Goal: Task Accomplishment & Management: Manage account settings

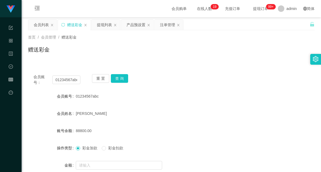
scroll to position [53, 0]
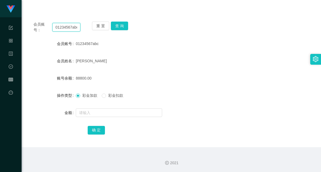
click at [66, 29] on input "01234567abc" at bounding box center [66, 27] width 28 height 9
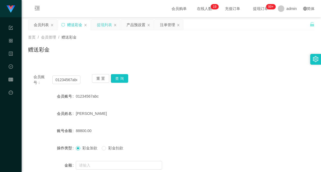
drag, startPoint x: 102, startPoint y: 25, endPoint x: 113, endPoint y: 27, distance: 11.5
click at [102, 25] on div "提现列表" at bounding box center [104, 25] width 15 height 10
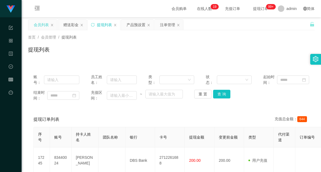
click at [42, 25] on div "会员列表" at bounding box center [41, 25] width 15 height 10
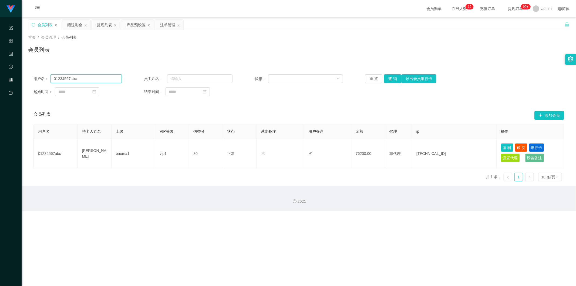
drag, startPoint x: 45, startPoint y: 79, endPoint x: 26, endPoint y: 79, distance: 19.2
click at [28, 79] on main "关闭左侧 关闭右侧 关闭其它 刷新页面 会员列表 赠送彩金 提现列表 产品预设置 注单管理 首页 / 会员管理 / 会员列表 / 会员列表 用户名： 0123…" at bounding box center [299, 101] width 554 height 168
click at [321, 77] on button "查 询" at bounding box center [392, 78] width 17 height 9
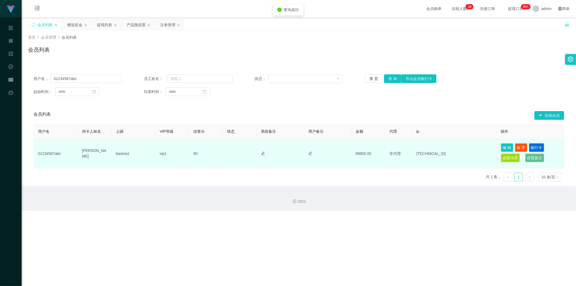
click at [321, 147] on button "银行卡" at bounding box center [536, 147] width 15 height 9
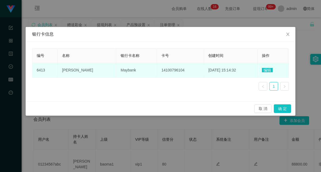
click at [121, 71] on span "Maybank" at bounding box center [128, 70] width 15 height 4
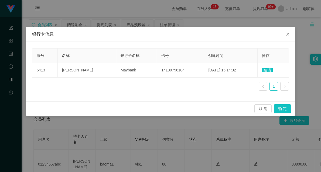
click at [180, 96] on div "编号 名称 银行卡名称 卡号 创建时间 操作 6413 [PERSON_NAME] Maybank 14100796104 [DATE] 15:14:32 编…" at bounding box center [161, 72] width 270 height 60
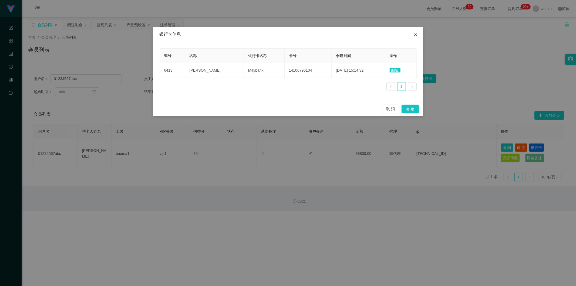
click at [321, 31] on span "Close" at bounding box center [415, 34] width 15 height 15
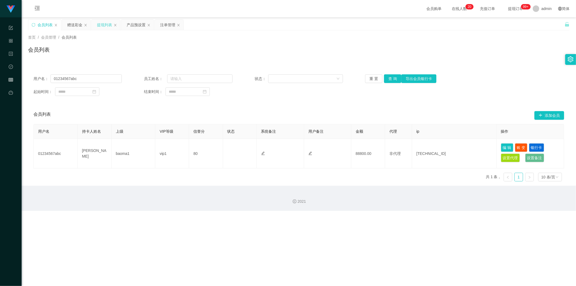
click at [105, 25] on div "提现列表" at bounding box center [104, 25] width 15 height 10
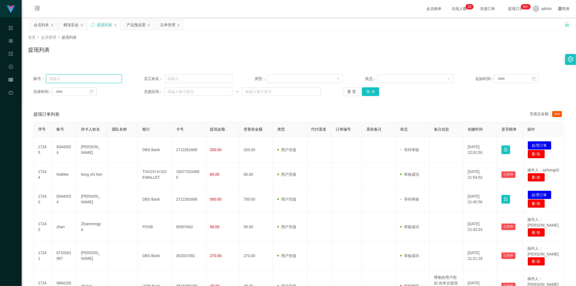
click at [81, 77] on input "text" at bounding box center [84, 78] width 76 height 9
type input "01234567abc"
click at [321, 90] on button "查 询" at bounding box center [370, 91] width 17 height 9
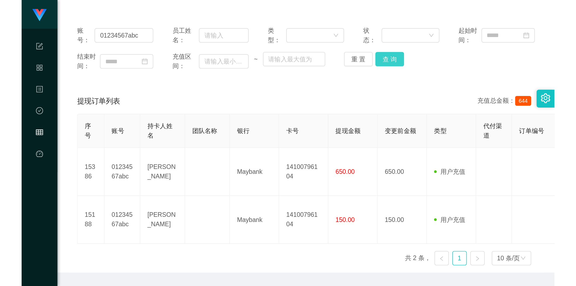
scroll to position [60, 0]
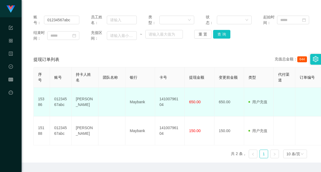
click at [135, 103] on td "Maybank" at bounding box center [141, 102] width 30 height 29
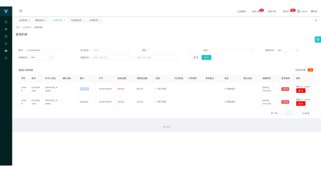
scroll to position [0, 0]
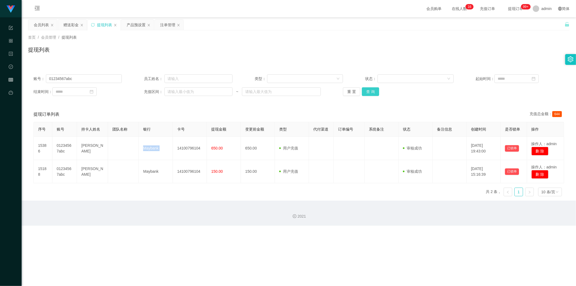
click at [321, 91] on button "查 询" at bounding box center [370, 91] width 17 height 9
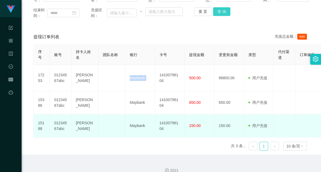
scroll to position [90, 0]
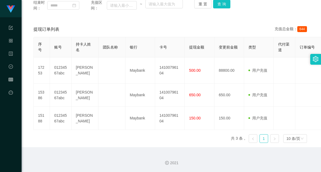
click at [215, 18] on div "账号： 01234567abc 员工姓名： 类型： 状态： 起始时间： 结束时间： 充值区间： ~ 重 置 查 询 提现订单列表 充值总金额： 644 序号 …" at bounding box center [171, 63] width 287 height 169
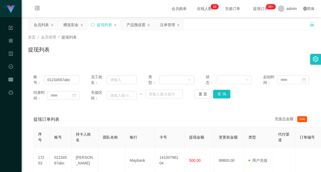
scroll to position [30, 0]
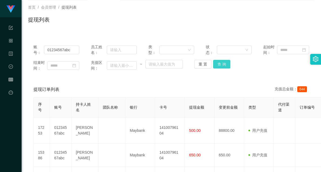
click at [222, 63] on button "查 询" at bounding box center [221, 64] width 17 height 9
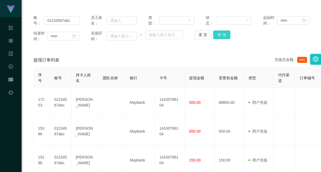
scroll to position [60, 0]
click at [222, 32] on button "查 询" at bounding box center [221, 34] width 17 height 9
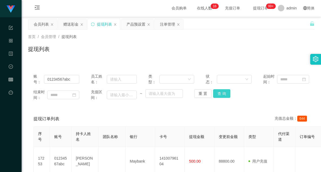
scroll to position [0, 0]
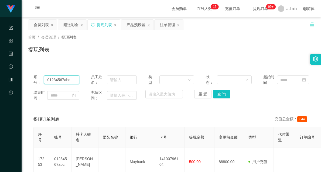
drag, startPoint x: 74, startPoint y: 81, endPoint x: 45, endPoint y: 79, distance: 29.3
click at [45, 79] on input "01234567abc" at bounding box center [61, 80] width 35 height 9
click at [219, 93] on button "查 询" at bounding box center [221, 94] width 17 height 9
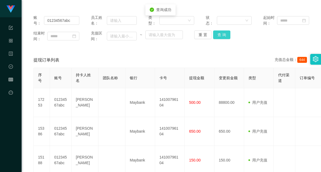
scroll to position [60, 0]
click at [221, 34] on button "查 询" at bounding box center [221, 34] width 17 height 9
click at [222, 36] on button "查 询" at bounding box center [221, 34] width 17 height 9
click at [219, 34] on button "查 询" at bounding box center [221, 34] width 17 height 9
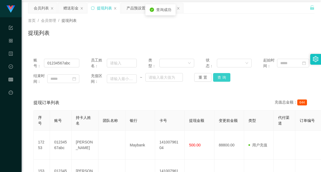
scroll to position [14, 0]
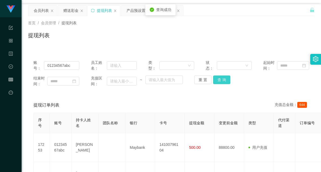
click at [222, 83] on button "查 询" at bounding box center [221, 80] width 17 height 9
click at [134, 9] on div "产品预设置" at bounding box center [136, 10] width 19 height 10
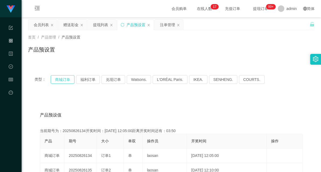
click at [62, 77] on button "商城订单" at bounding box center [63, 79] width 24 height 9
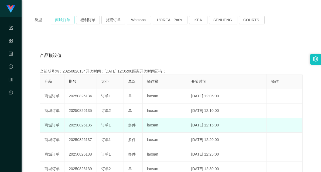
scroll to position [60, 0]
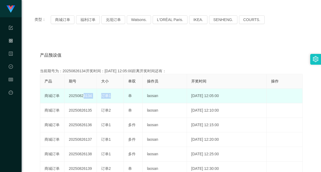
drag, startPoint x: 81, startPoint y: 97, endPoint x: 128, endPoint y: 96, distance: 47.0
click at [128, 96] on tr "商城订单 20250826134 订单1 单 laosan [DATE] 12:05:00 编 辑 限制投注" at bounding box center [171, 96] width 263 height 15
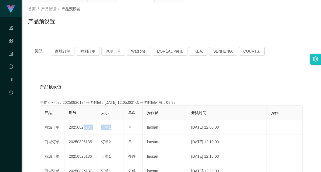
scroll to position [0, 0]
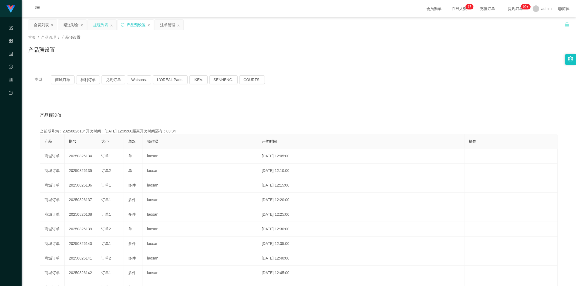
click at [99, 24] on div "提现列表" at bounding box center [100, 25] width 15 height 10
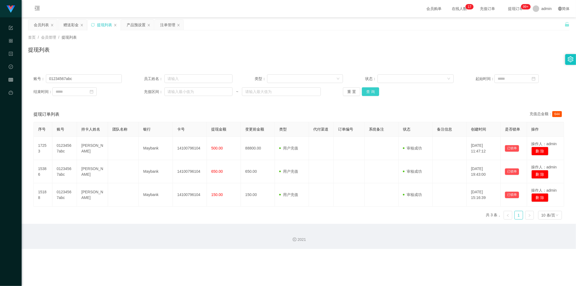
click at [321, 91] on button "查 询" at bounding box center [370, 91] width 17 height 9
click at [321, 90] on button "查 询" at bounding box center [370, 91] width 17 height 9
click at [321, 91] on button "查 询" at bounding box center [370, 91] width 17 height 9
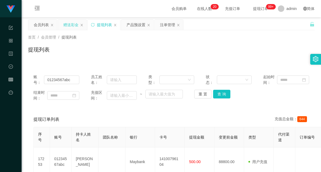
click at [73, 26] on div "赠送彩金" at bounding box center [70, 25] width 15 height 10
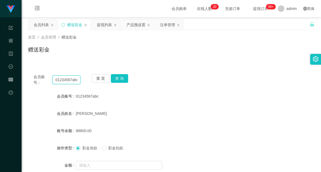
click at [67, 81] on input "01234567abc" at bounding box center [66, 80] width 28 height 9
type input "e"
click at [196, 86] on div "会员账号： [PERSON_NAME] 重 置 查 询 会员账号 01234567abc 会员姓名 [PERSON_NAME] 账号余额 88800.00 操…" at bounding box center [171, 134] width 287 height 131
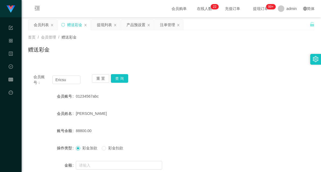
click at [62, 42] on div "首页 / 会员管理 / 赠送彩金 / 赠送彩金" at bounding box center [171, 46] width 287 height 23
click at [67, 80] on input "Ericsu" at bounding box center [66, 80] width 28 height 9
type input "Ericsum2009"
click at [120, 78] on button "查 询" at bounding box center [119, 78] width 17 height 9
click at [66, 82] on input "Ericsum2009" at bounding box center [66, 80] width 28 height 9
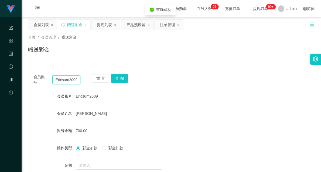
click at [67, 82] on input "Ericsum2009" at bounding box center [66, 80] width 28 height 9
click at [123, 76] on button "查 询" at bounding box center [119, 78] width 17 height 9
click at [102, 26] on div "提现列表" at bounding box center [104, 25] width 15 height 10
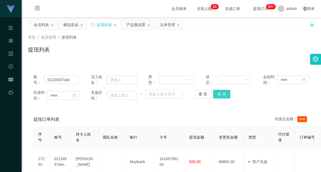
click at [220, 94] on button "查 询" at bounding box center [221, 94] width 17 height 9
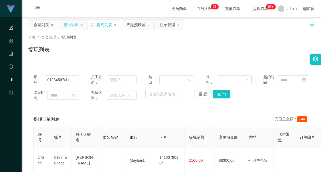
click at [70, 28] on div "赠送彩金" at bounding box center [70, 25] width 15 height 10
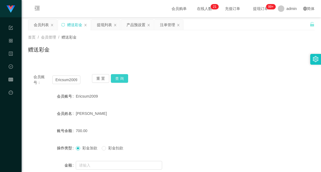
click at [118, 78] on button "查 询" at bounding box center [119, 78] width 17 height 9
click at [142, 25] on div "产品预设置" at bounding box center [136, 25] width 19 height 10
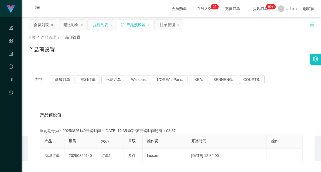
click at [107, 26] on div "提现列表" at bounding box center [100, 25] width 15 height 10
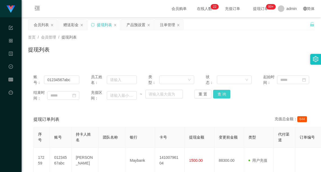
click at [223, 91] on button "查 询" at bounding box center [221, 94] width 17 height 9
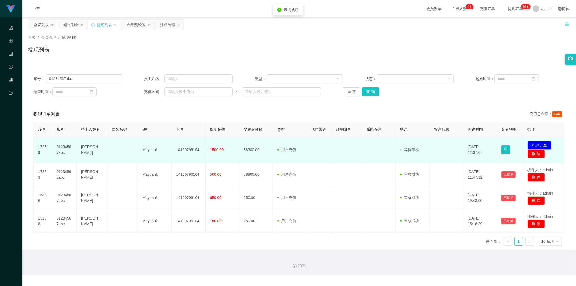
click at [321, 143] on button "处理订单" at bounding box center [540, 145] width 24 height 9
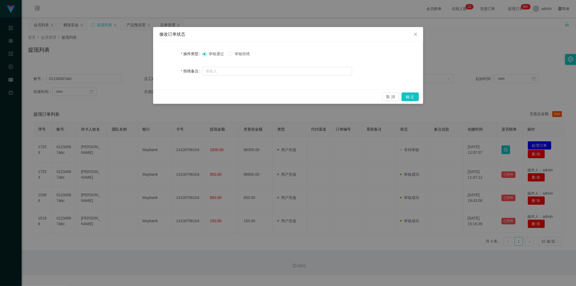
click at [245, 53] on span "审核拒绝" at bounding box center [241, 54] width 19 height 4
click at [215, 70] on input "text" at bounding box center [277, 71] width 150 height 9
type input "z"
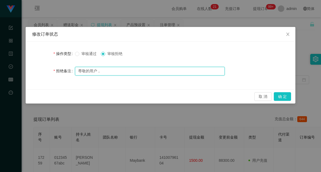
click at [131, 69] on input "尊敬的用户，" at bounding box center [150, 71] width 150 height 9
click at [105, 72] on input "尊敬的用户，由于您未按照系统给与的提现" at bounding box center [150, 71] width 150 height 9
drag, startPoint x: 77, startPoint y: 70, endPoint x: 100, endPoint y: 71, distance: 22.7
click at [99, 71] on input "尊敬的用户，由于您未按照系统给与的提现" at bounding box center [150, 71] width 150 height 9
click at [108, 69] on input "尊敬的用户，由于您未按照系统给与的提现" at bounding box center [150, 71] width 150 height 9
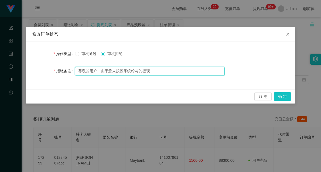
drag, startPoint x: 102, startPoint y: 70, endPoint x: 141, endPoint y: 70, distance: 39.7
click at [137, 70] on input "尊敬的用户，由于您未按照系统给与的提现" at bounding box center [150, 71] width 150 height 9
click at [156, 70] on input "尊敬的用户，由于您未按照系统给与的提现" at bounding box center [150, 71] width 150 height 9
click at [183, 72] on input "尊敬的用户，由于您未按照系统给与的提现方式，" at bounding box center [150, 71] width 150 height 9
paste input "导致你绿色提现出款通道已冻结"
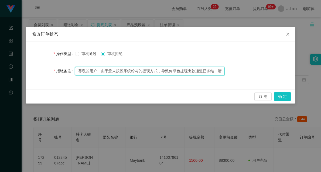
drag, startPoint x: 189, startPoint y: 70, endPoint x: 70, endPoint y: 70, distance: 119.6
click at [70, 70] on div "拒绝备注 尊敬的用户，由于您未按照系统给与的提现方式，导致你绿色提现出款通道已冻结，请联系相关工作人员进行处理！" at bounding box center [160, 71] width 257 height 11
click at [90, 70] on input "尊敬的用户，由于您未按照系统给与的提现方式，导致你绿色提现出款通道已冻结，请联系相关工作人员进行处理！" at bounding box center [150, 71] width 150 height 9
drag, startPoint x: 79, startPoint y: 69, endPoint x: 194, endPoint y: 70, distance: 115.3
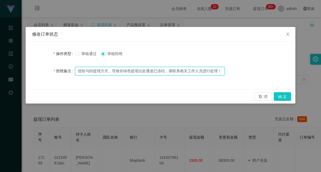
click at [194, 70] on input "尊敬的用户，由于您未按照系统给与的提现方式，导致你绿色提现出款通道已冻结，请联系相关工作人员进行处理！" at bounding box center [150, 71] width 150 height 9
click at [156, 72] on input "尊敬的用户，由于您未按照系统给与的提现方式，导致你绿色提现出款通道已冻结，请联系相关工作人员进行处理！" at bounding box center [150, 71] width 150 height 9
drag, startPoint x: 172, startPoint y: 71, endPoint x: 233, endPoint y: 69, distance: 60.5
click at [233, 69] on div "拒绝备注 尊敬的用户，由于您未按照系统给与的提现方式，导致你绿色提现出款通道已被冻结，请联系相关工作人员进行处理！" at bounding box center [160, 71] width 257 height 11
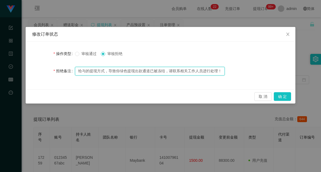
click at [193, 71] on input "尊敬的用户，由于您未按照系统给与的提现方式，导致你绿色提现出款通道已被冻结，请联系相关工作人员进行处理！" at bounding box center [150, 71] width 150 height 9
type input "尊敬的用户，由于您未按照系统给与的提现方式，导致你绿色提现出款通道已被冻结，请联系相关工作人员进行处理！"
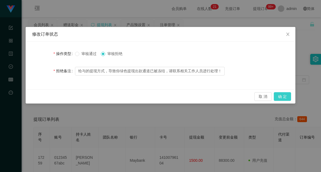
scroll to position [0, 0]
click at [280, 98] on button "确 定" at bounding box center [282, 96] width 17 height 9
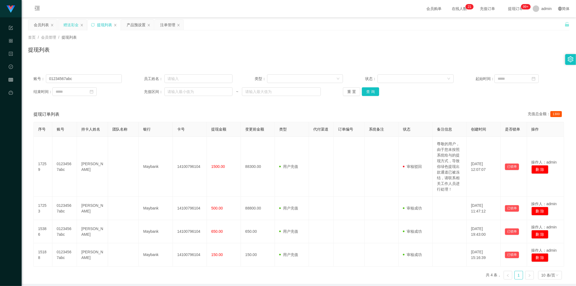
drag, startPoint x: 72, startPoint y: 28, endPoint x: 77, endPoint y: 30, distance: 5.4
click at [72, 28] on div "赠送彩金" at bounding box center [70, 25] width 15 height 10
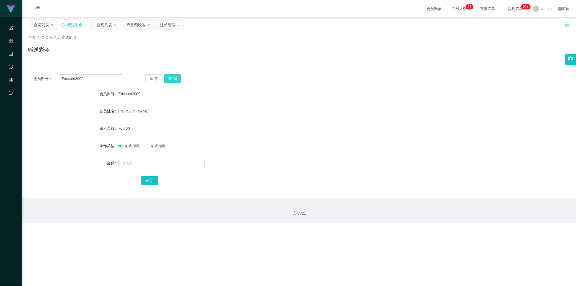
click at [177, 77] on button "查 询" at bounding box center [172, 78] width 17 height 9
click at [174, 77] on button "查 询" at bounding box center [172, 78] width 17 height 9
drag, startPoint x: 174, startPoint y: 77, endPoint x: 207, endPoint y: 77, distance: 33.7
click at [174, 77] on button "查 询" at bounding box center [172, 78] width 17 height 9
click at [321, 75] on div "会员账号： Ericsum2009 重 置 查 询" at bounding box center [298, 78] width 541 height 9
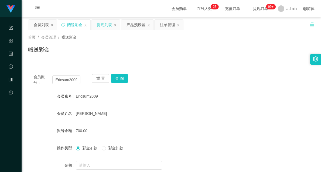
click at [108, 24] on div "提现列表" at bounding box center [104, 25] width 15 height 10
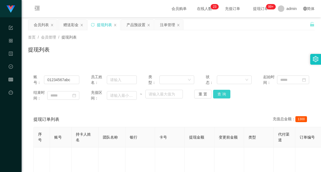
click at [222, 96] on button "查 询" at bounding box center [221, 94] width 17 height 9
click at [44, 26] on div "会员列表" at bounding box center [41, 25] width 15 height 10
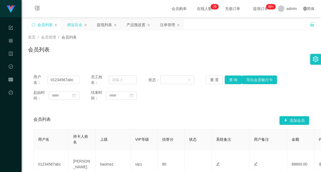
click at [74, 22] on div "赠送彩金" at bounding box center [74, 25] width 15 height 10
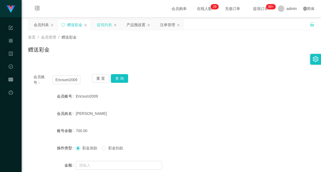
click at [106, 24] on div "提现列表" at bounding box center [104, 25] width 15 height 10
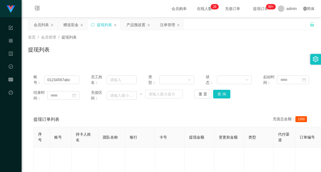
click at [223, 48] on div "提现列表" at bounding box center [171, 52] width 287 height 12
click at [236, 57] on div "提现列表" at bounding box center [171, 52] width 287 height 12
click at [133, 24] on div "产品预设置" at bounding box center [136, 25] width 19 height 10
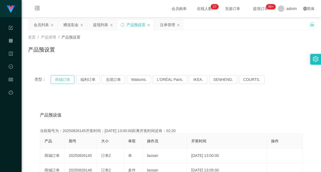
click at [58, 78] on button "商城订单" at bounding box center [63, 79] width 24 height 9
click at [71, 25] on div "赠送彩金" at bounding box center [70, 25] width 15 height 10
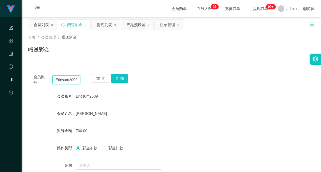
click at [62, 81] on input "Ericsum2009" at bounding box center [66, 80] width 28 height 9
type input "Kiongkong"
click at [123, 77] on button "查 询" at bounding box center [119, 78] width 17 height 9
click at [59, 80] on input "Kiongkong" at bounding box center [66, 80] width 28 height 9
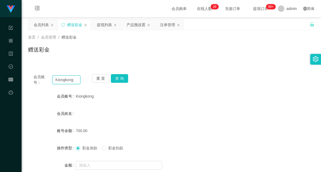
drag, startPoint x: 59, startPoint y: 80, endPoint x: 72, endPoint y: 78, distance: 12.8
click at [59, 80] on input "Kiongkong" at bounding box center [66, 80] width 28 height 9
click at [123, 77] on button "查 询" at bounding box center [119, 78] width 17 height 9
click at [121, 79] on button "查 询" at bounding box center [119, 78] width 17 height 9
